Goal: Check status: Check status

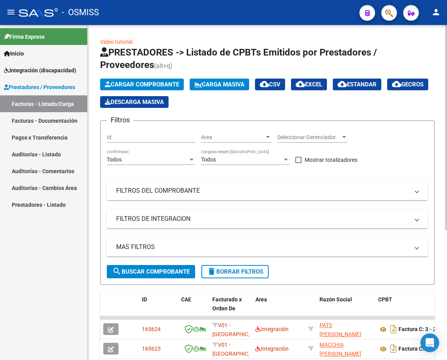
click at [188, 189] on mat-panel-title "FILTROS DEL COMPROBANTE" at bounding box center [262, 191] width 293 height 9
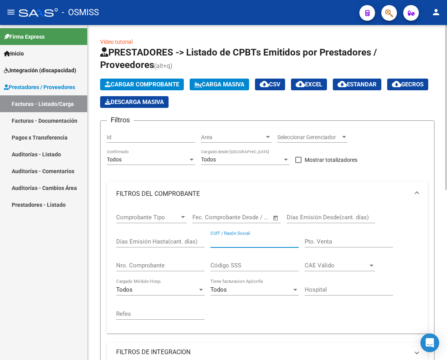
click at [267, 242] on input "CUIT / Razón Social" at bounding box center [254, 241] width 88 height 7
paste input "27235676090"
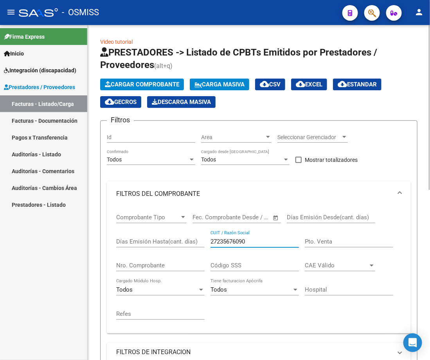
type input "27235676090"
click at [399, 157] on div "Filtros Id Area Area Seleccionar Gerenciador Seleccionar Gerenciador Todos Conf…" at bounding box center [259, 262] width 304 height 271
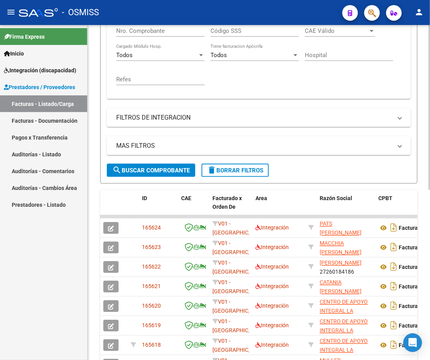
scroll to position [282, 0]
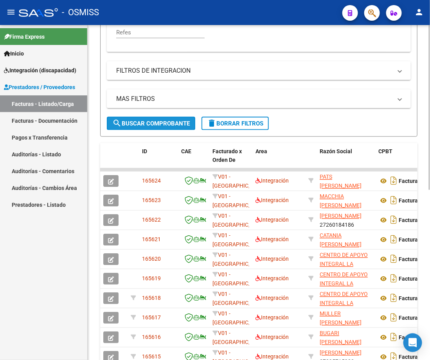
click at [154, 122] on span "search Buscar Comprobante" at bounding box center [150, 123] width 77 height 7
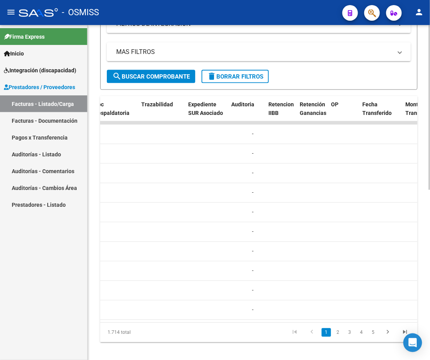
scroll to position [0, 515]
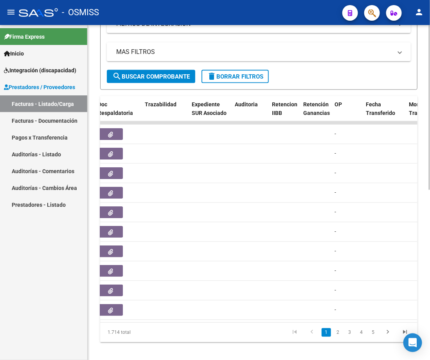
click at [201, 53] on mat-panel-title "MAS FILTROS" at bounding box center [254, 52] width 276 height 9
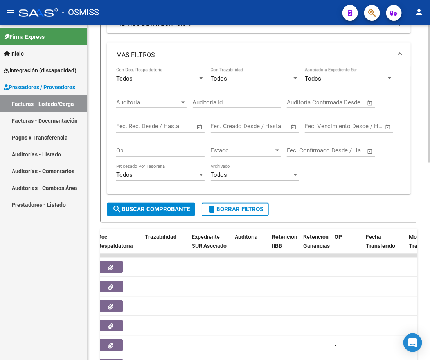
click at [300, 50] on mat-expansion-panel-header "MAS FILTROS" at bounding box center [259, 55] width 304 height 25
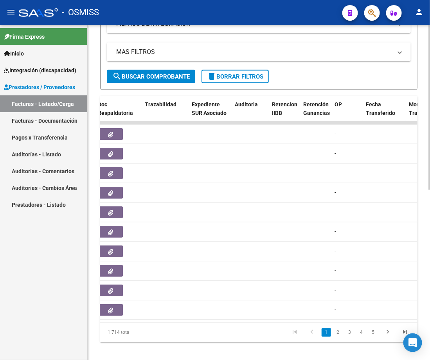
click at [399, 32] on mat-expansion-panel-header "FILTROS DE INTEGRACION" at bounding box center [259, 23] width 304 height 19
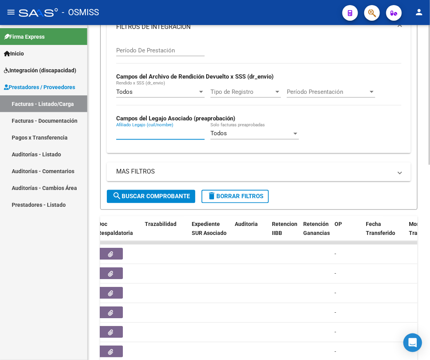
click at [157, 137] on input "Afiliado Legajo (cuil/nombre)" at bounding box center [160, 133] width 88 height 7
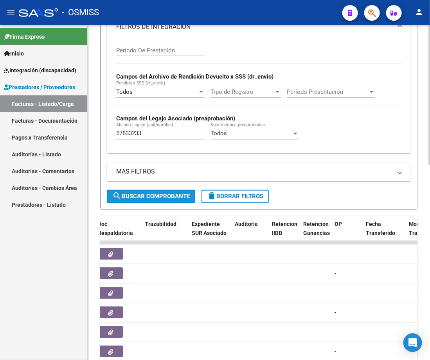
click at [123, 200] on span "search Buscar Comprobante" at bounding box center [150, 196] width 77 height 7
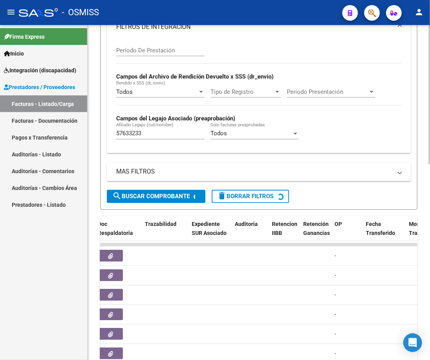
scroll to position [276, 0]
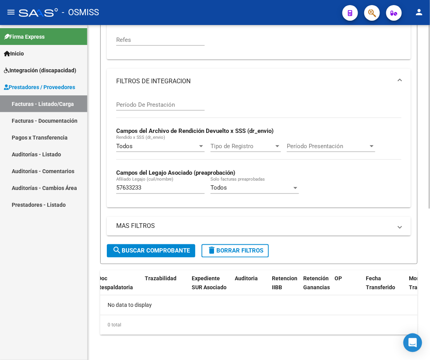
click at [416, 121] on form "Filtros Id Area Area Seleccionar Gerenciador Seleccionar Gerenciador Todos Conf…" at bounding box center [258, 55] width 317 height 418
drag, startPoint x: 416, startPoint y: 121, endPoint x: 416, endPoint y: 97, distance: 23.5
click at [416, 97] on form "Filtros Id Area Area Seleccionar Gerenciador Seleccionar Gerenciador Todos Conf…" at bounding box center [258, 55] width 317 height 418
click at [165, 192] on input "57633233" at bounding box center [160, 188] width 88 height 7
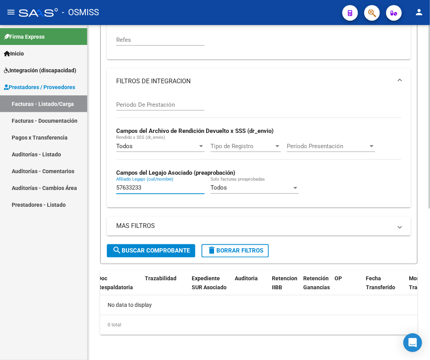
drag, startPoint x: 165, startPoint y: 192, endPoint x: 100, endPoint y: 188, distance: 65.8
click at [100, 188] on form "Filtros Id Area Area Seleccionar Gerenciador Seleccionar Gerenciador Todos Conf…" at bounding box center [258, 55] width 317 height 418
type input "benicio"
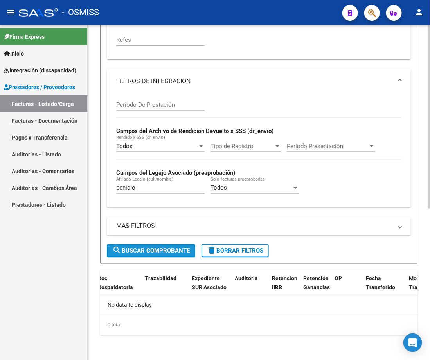
click at [135, 249] on span "search Buscar Comprobante" at bounding box center [150, 251] width 77 height 7
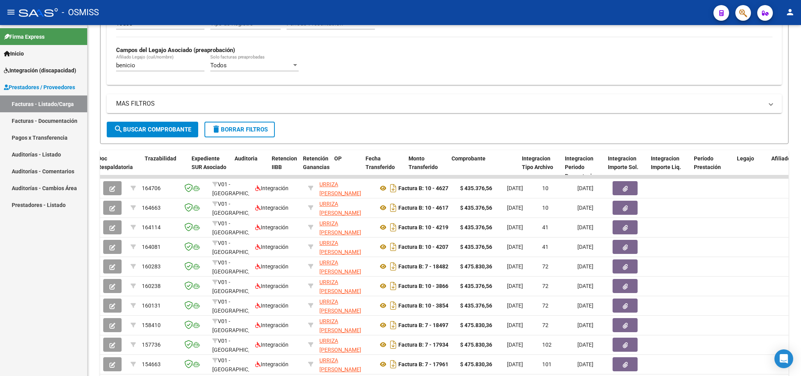
scroll to position [179, 0]
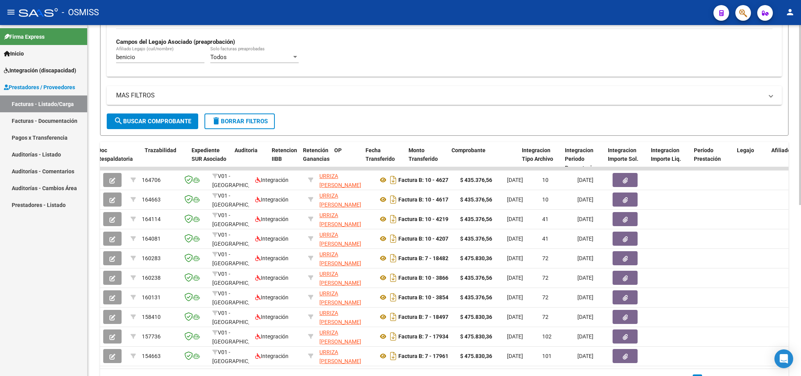
click at [447, 250] on div at bounding box center [800, 266] width 2 height 180
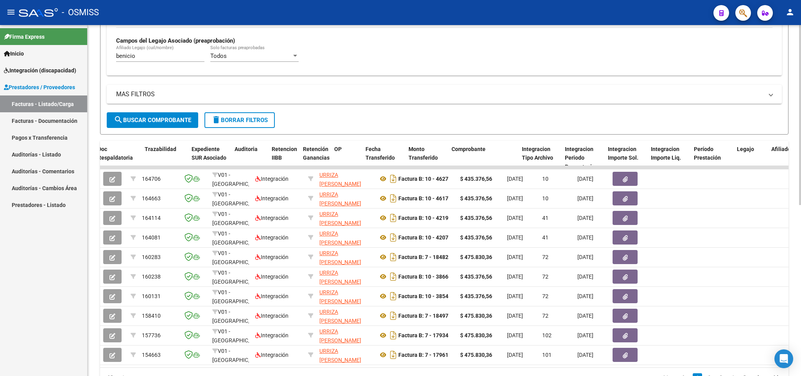
click at [447, 250] on div at bounding box center [800, 266] width 2 height 180
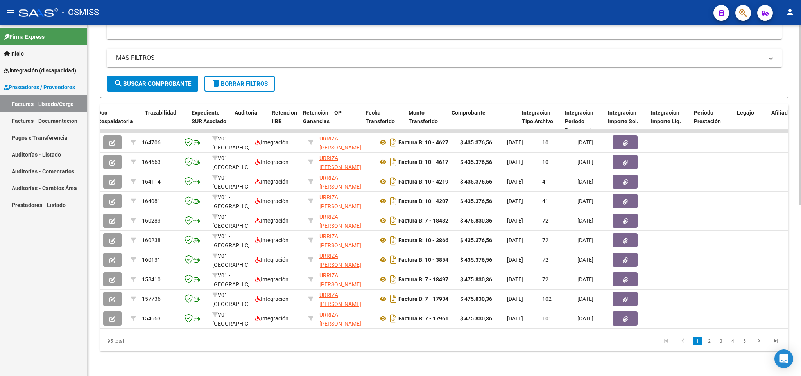
click at [447, 305] on div at bounding box center [800, 286] width 2 height 180
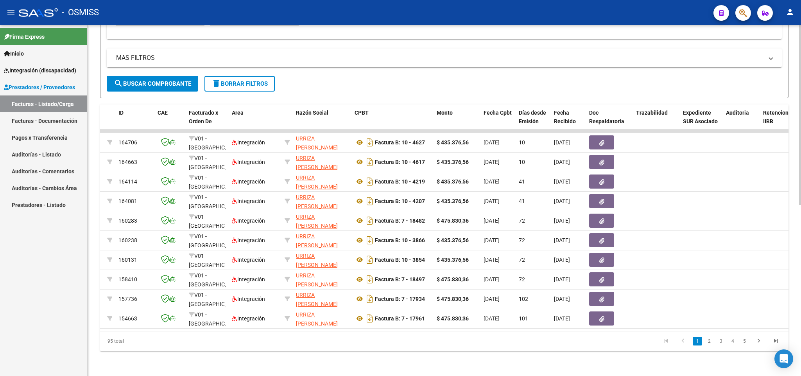
scroll to position [0, 0]
